Goal: Navigation & Orientation: Find specific page/section

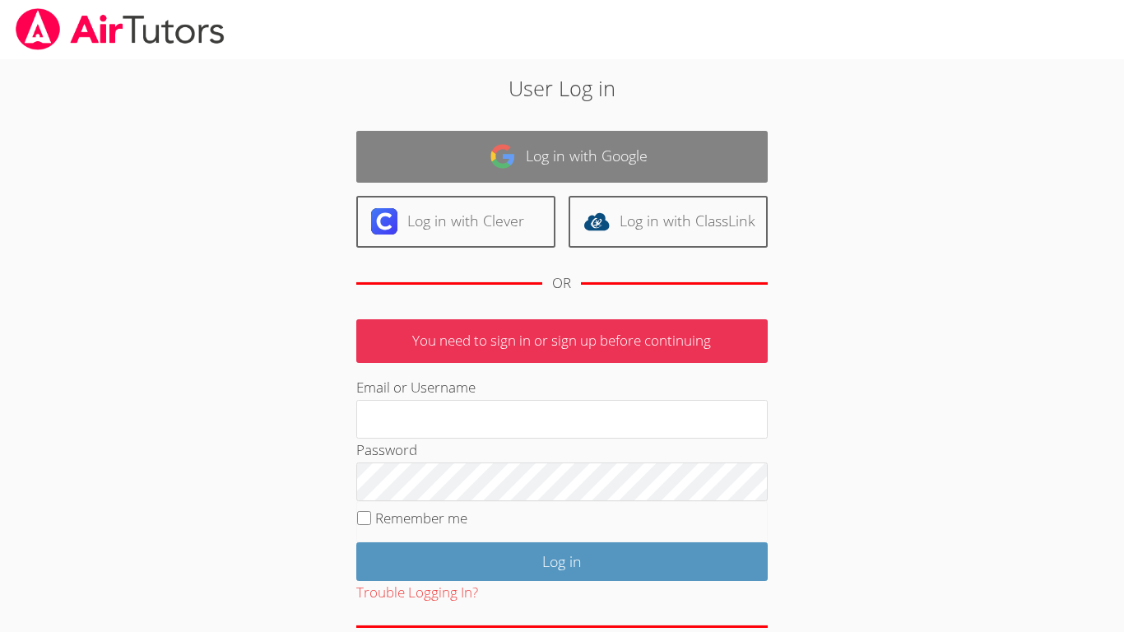
click at [731, 151] on link "Log in with Google" at bounding box center [561, 157] width 411 height 52
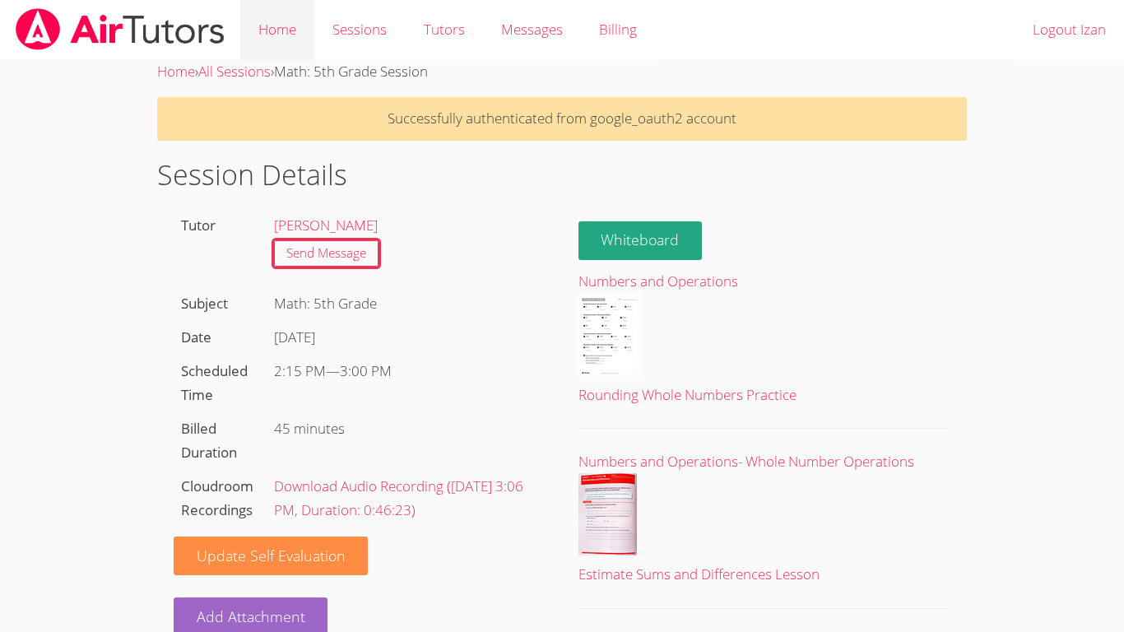
click at [273, 18] on link "Home" at bounding box center [277, 30] width 74 height 60
